Goal: Find specific page/section: Find specific page/section

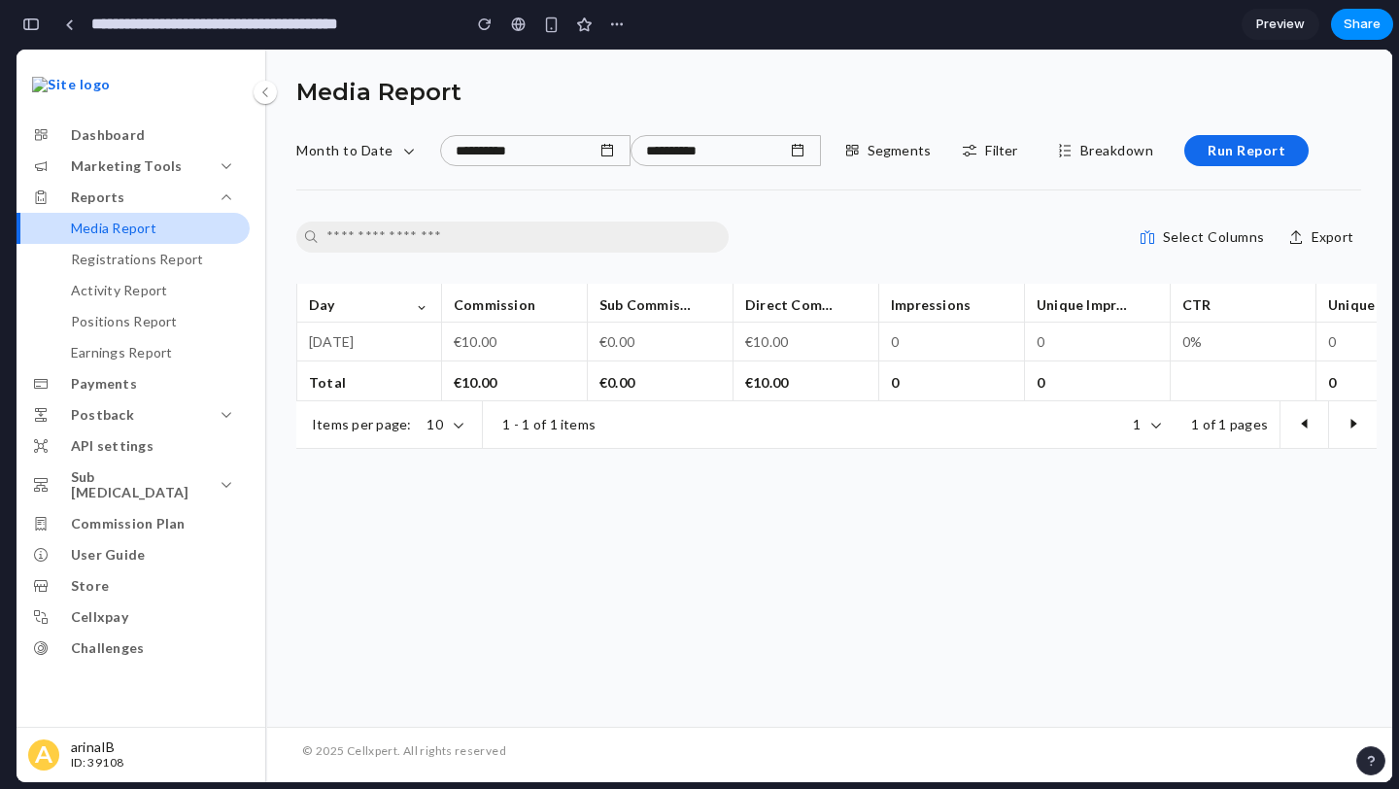
scroll to position [3131, 0]
click at [891, 145] on p "Segments" at bounding box center [899, 151] width 64 height 16
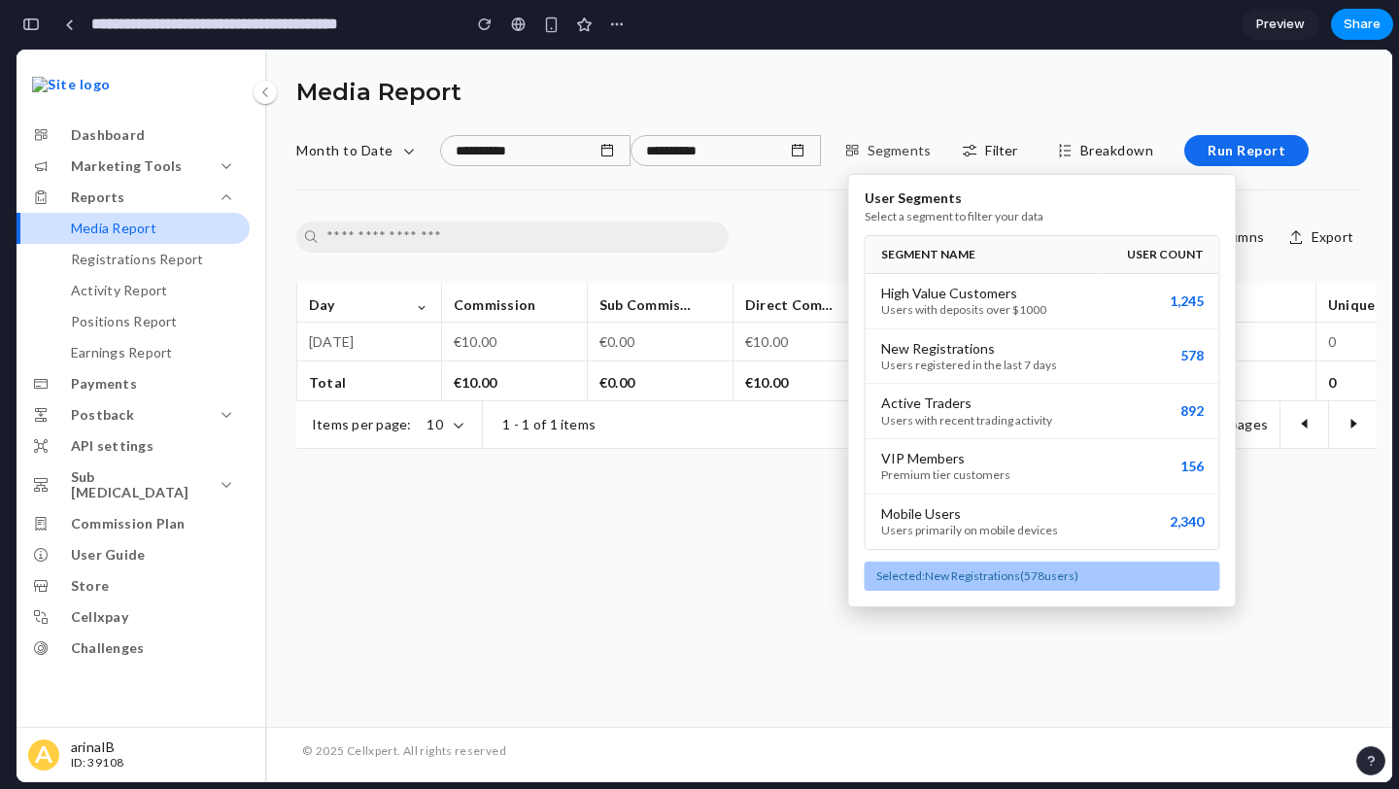
click at [891, 145] on div "User Segments Select a segment to filter your data SEGMENT NAME USER COUNT High…" at bounding box center [705, 416] width 1376 height 732
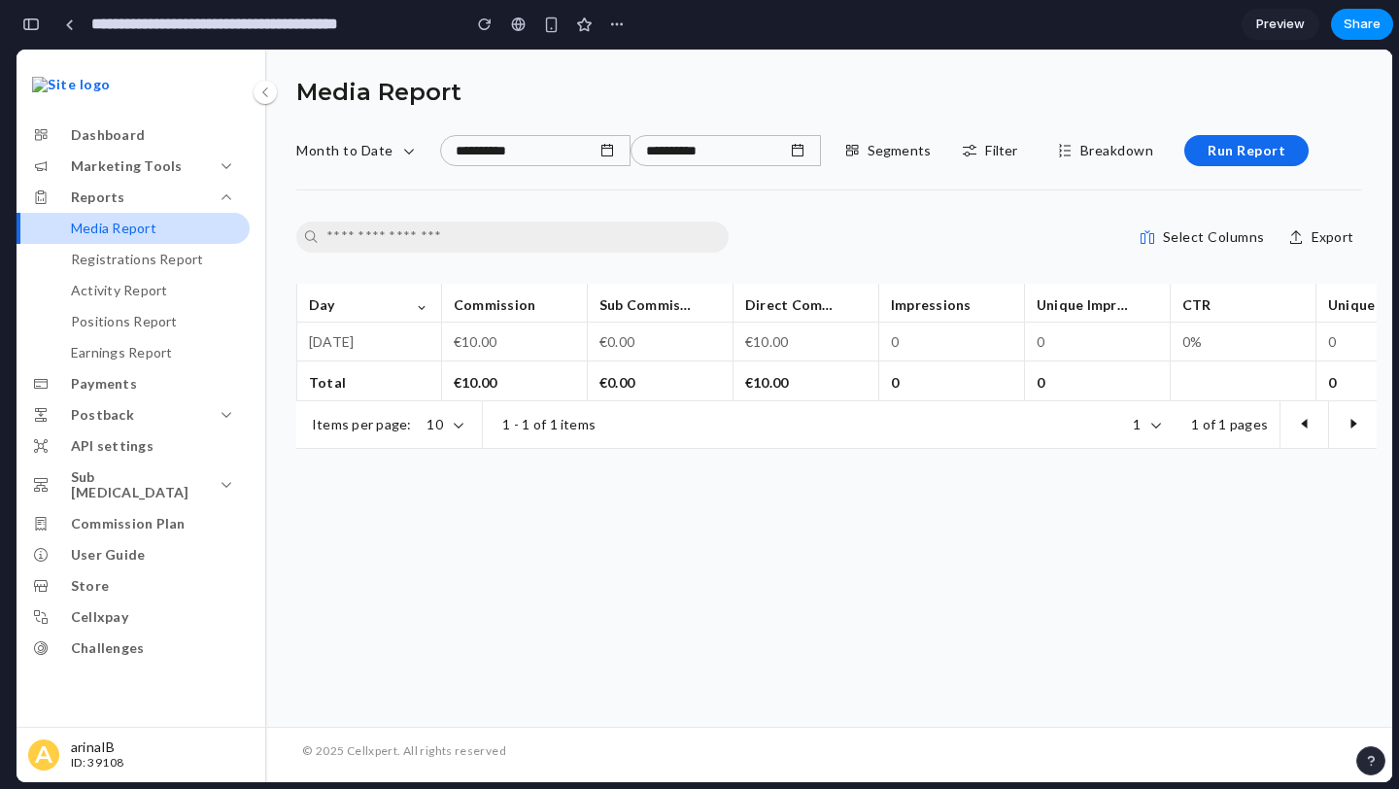
click at [883, 663] on div "**********" at bounding box center [828, 389] width 1127 height 678
click at [946, 664] on div "**********" at bounding box center [828, 389] width 1127 height 678
click at [1017, 148] on p "Filter" at bounding box center [1001, 151] width 32 height 16
click at [903, 156] on p "Segments" at bounding box center [899, 151] width 64 height 16
click at [1011, 153] on div "User Segments Select a segment to filter your data SEGMENT NAME USER COUNT High…" at bounding box center [705, 416] width 1376 height 732
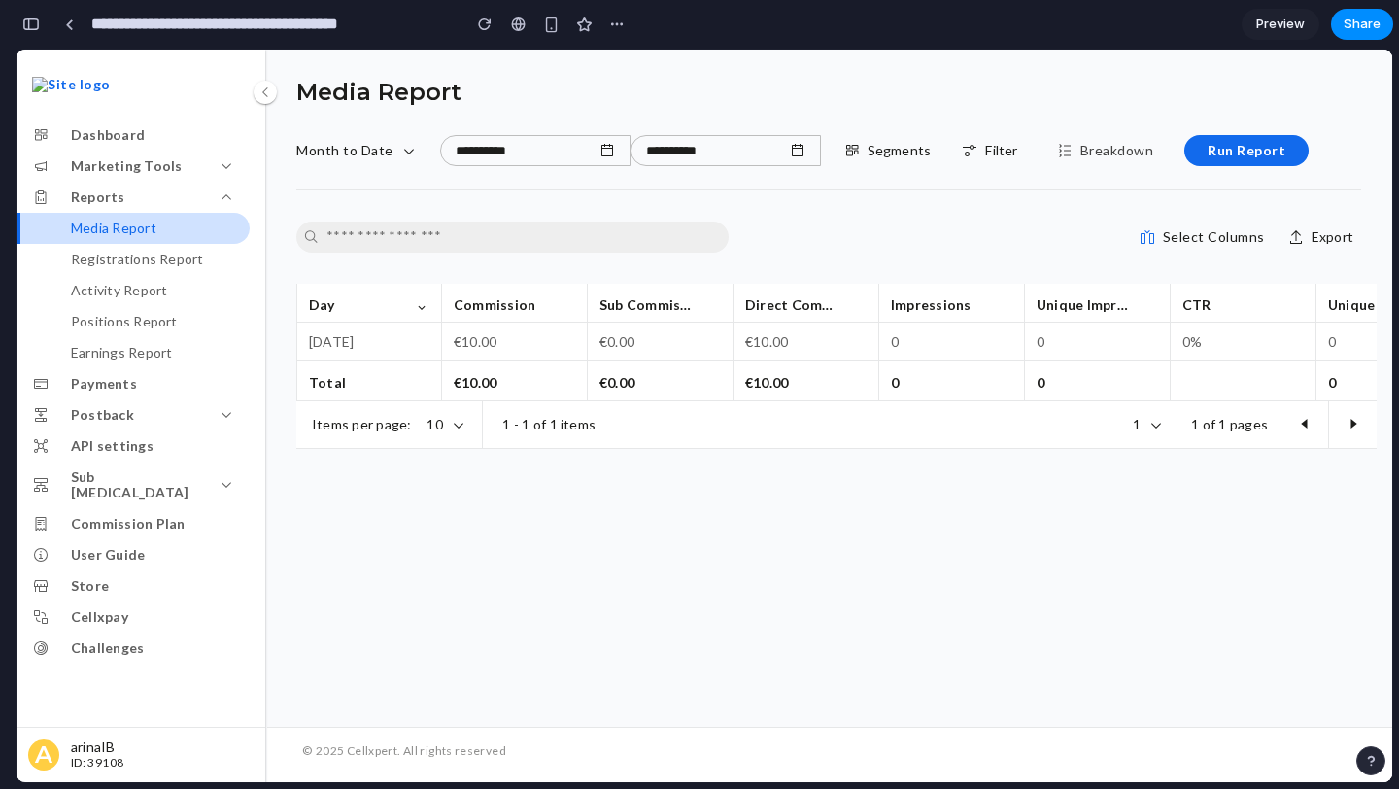
click at [1113, 157] on span "Breakdown" at bounding box center [1117, 151] width 74 height 16
click at [883, 155] on p "Segments" at bounding box center [899, 151] width 64 height 16
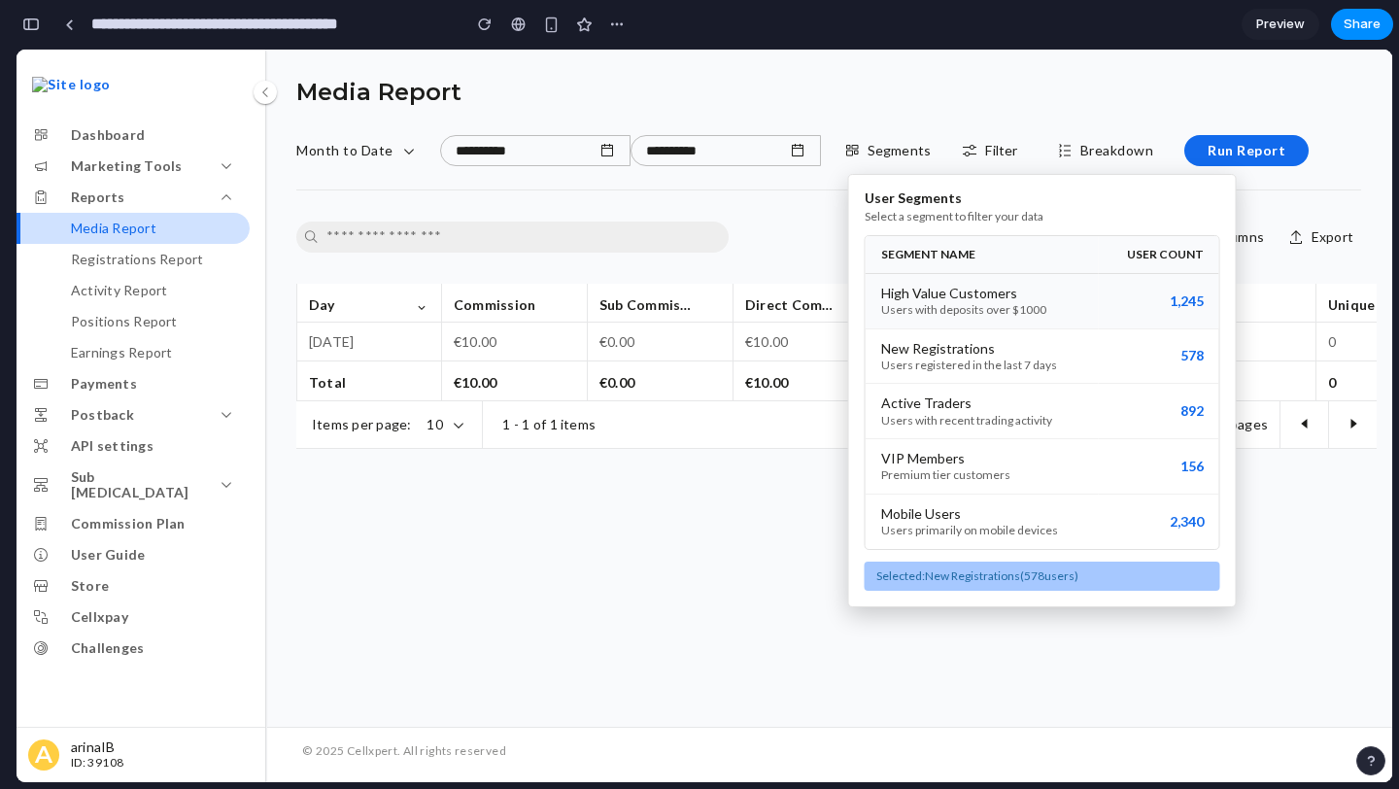
click at [1056, 293] on div "High Value Customers" at bounding box center [982, 294] width 202 height 16
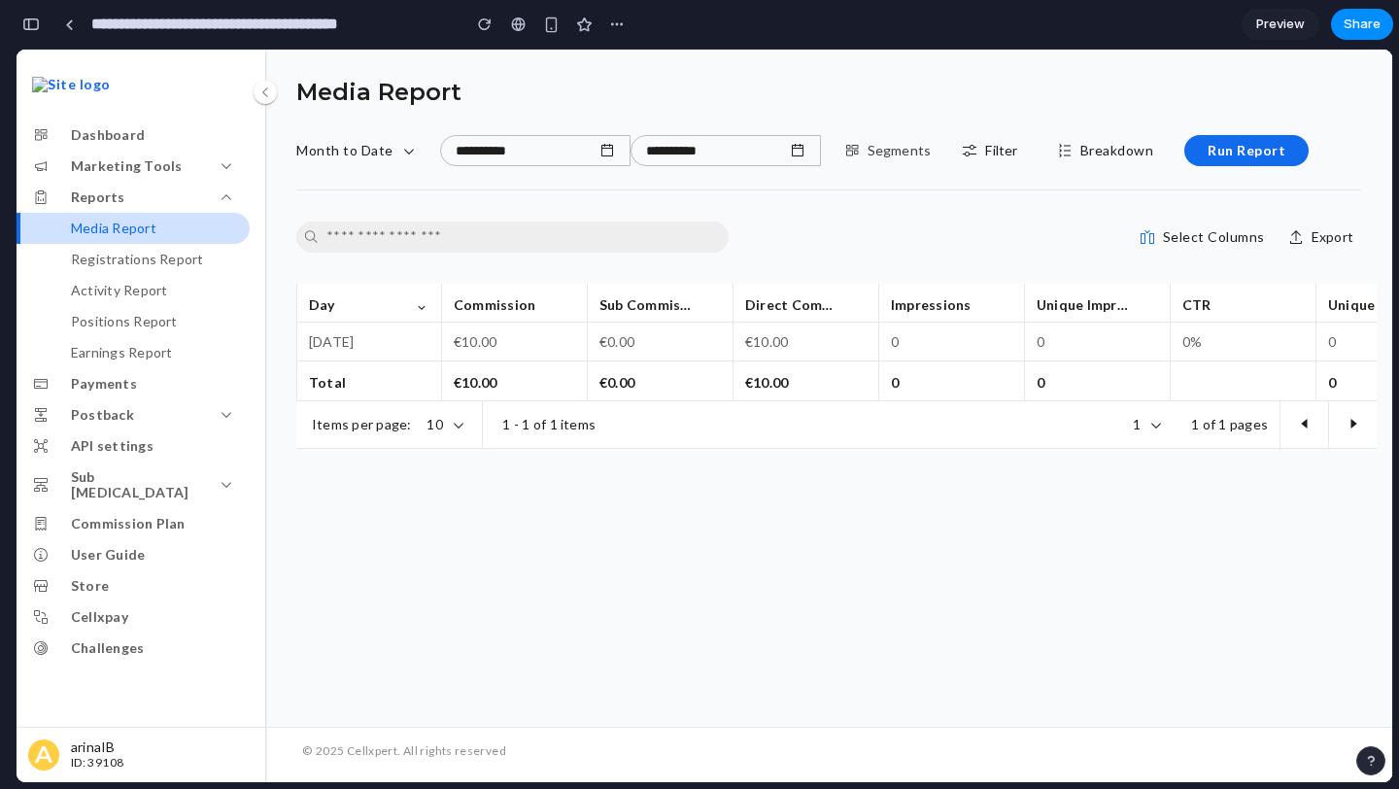
click at [900, 138] on button "Segments" at bounding box center [887, 150] width 103 height 31
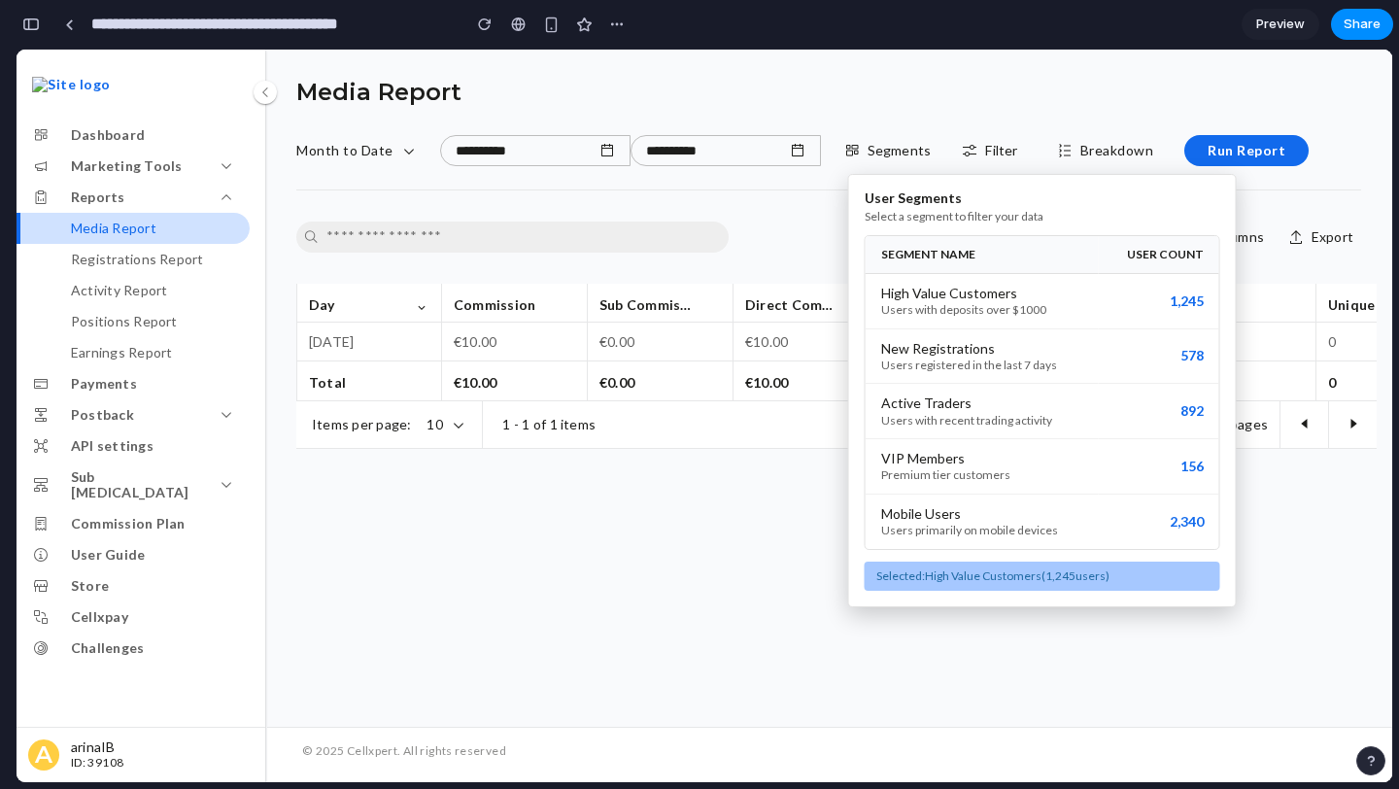
click at [900, 146] on div "User Segments Select a segment to filter your data SEGMENT NAME USER COUNT High…" at bounding box center [705, 416] width 1376 height 732
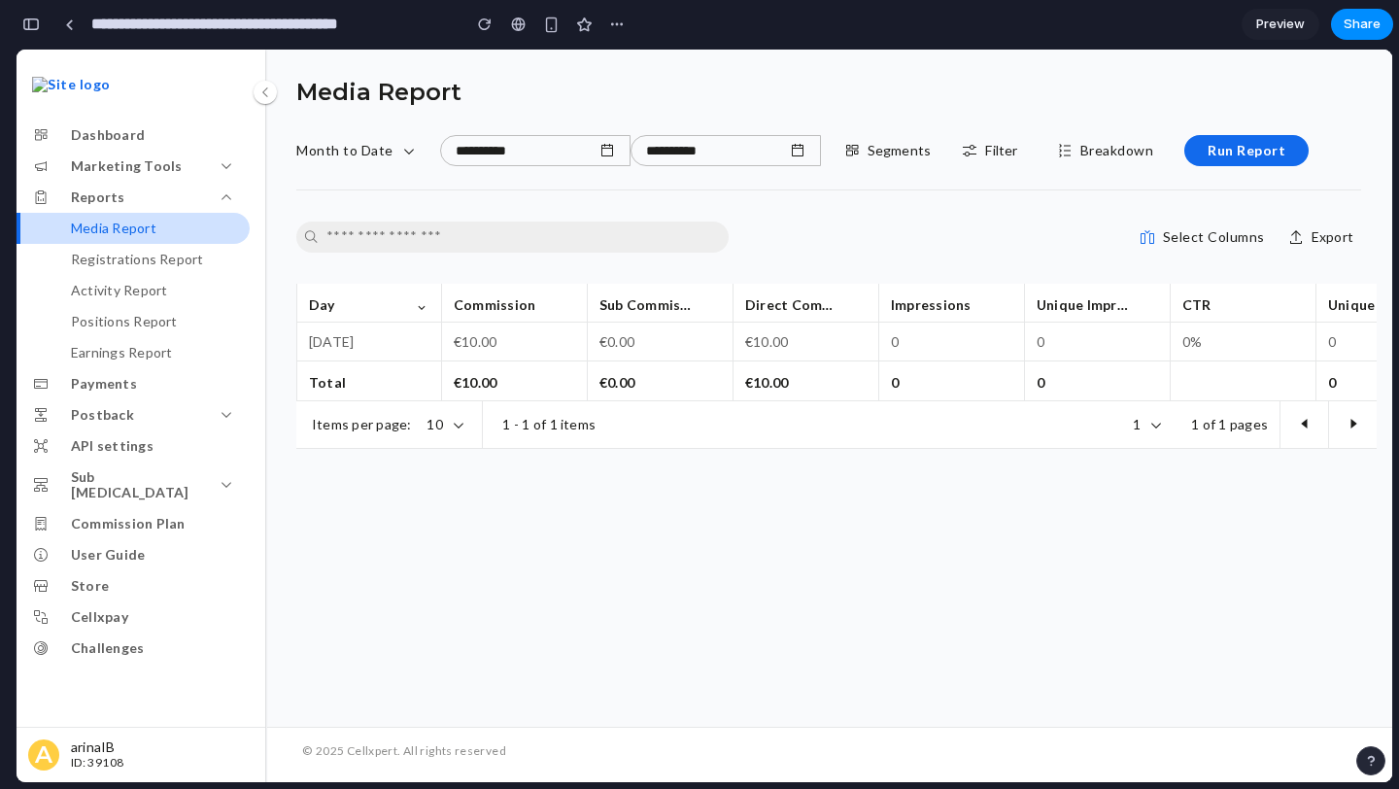
click at [900, 146] on p "Segments" at bounding box center [899, 151] width 64 height 16
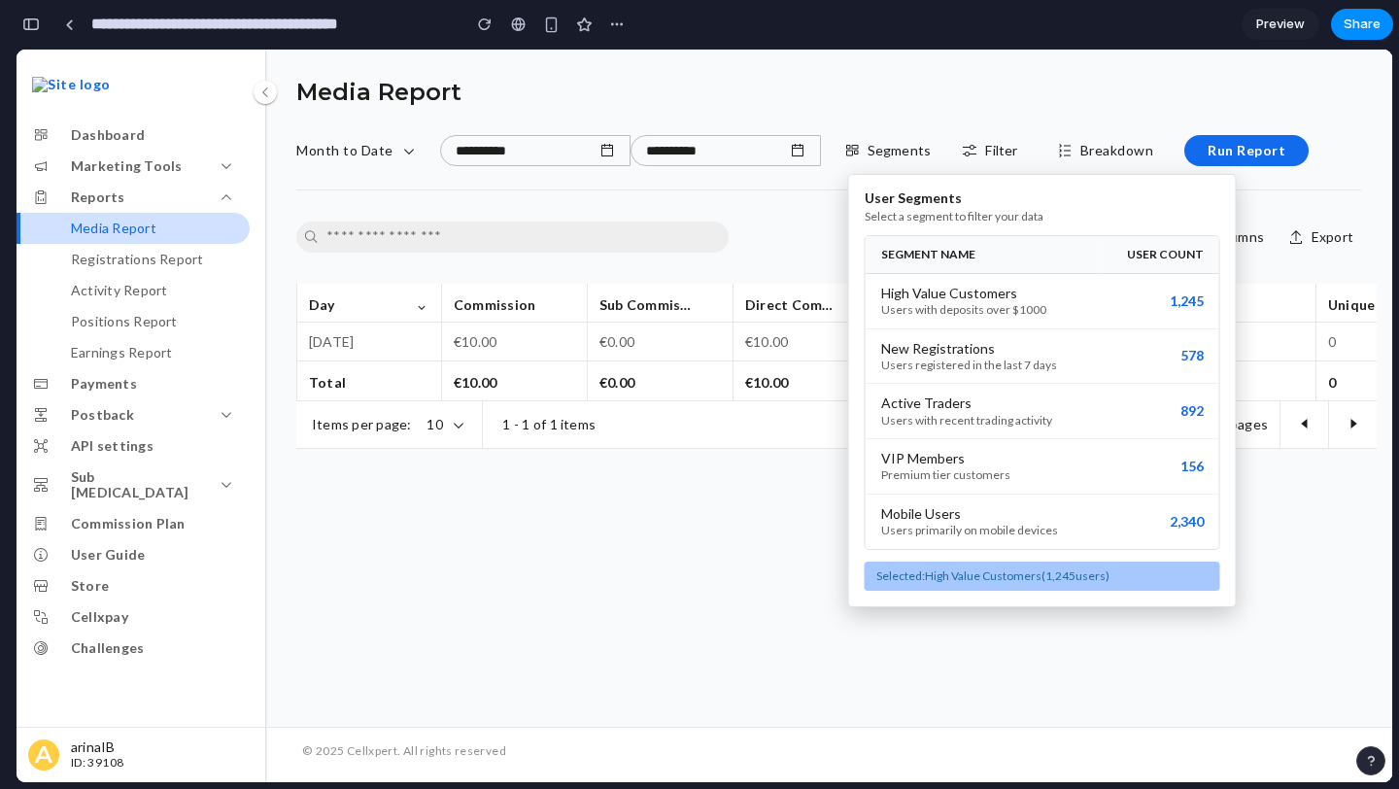
click at [900, 146] on div "User Segments Select a segment to filter your data SEGMENT NAME USER COUNT High…" at bounding box center [705, 416] width 1376 height 732
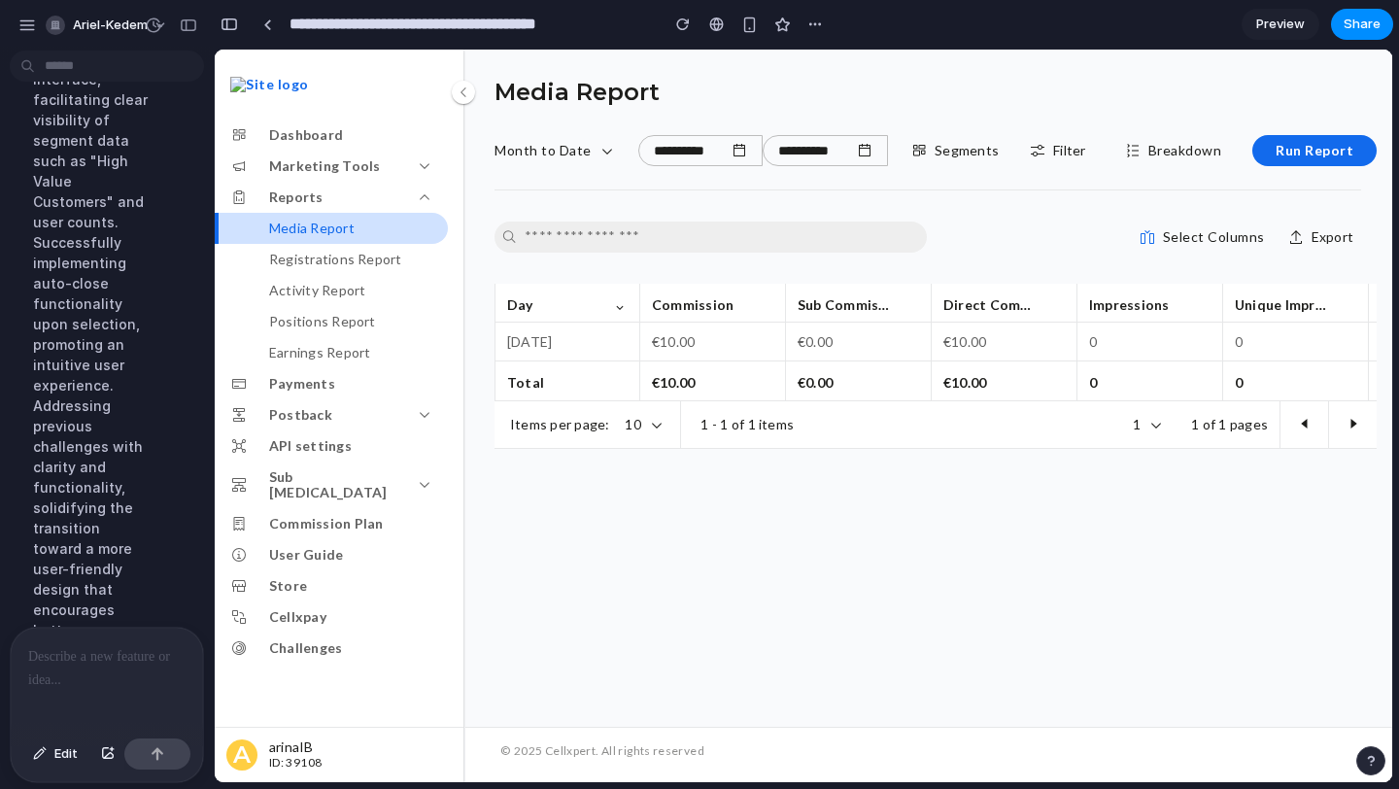
click at [80, 685] on div at bounding box center [107, 679] width 192 height 103
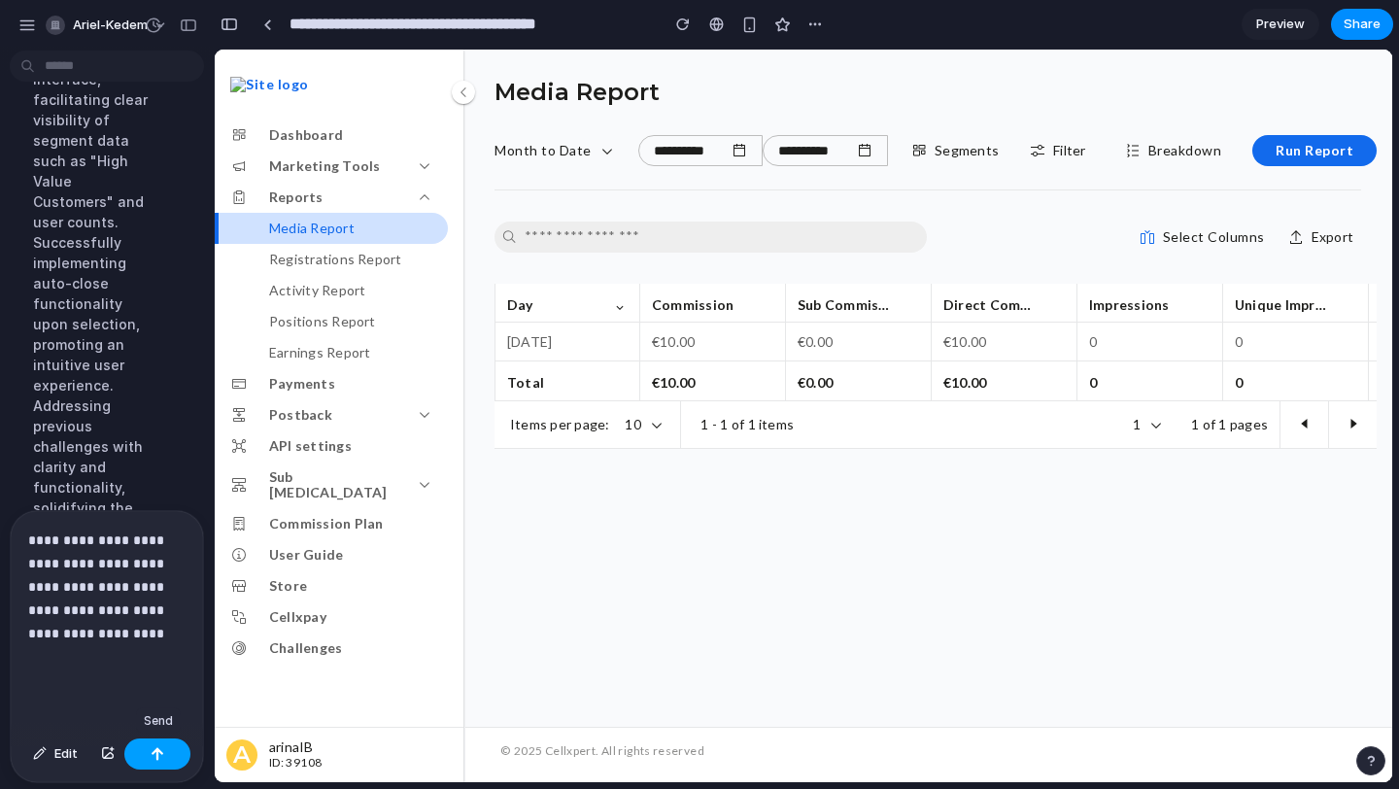
click at [153, 758] on div "button" at bounding box center [158, 754] width 14 height 14
